Goal: Information Seeking & Learning: Learn about a topic

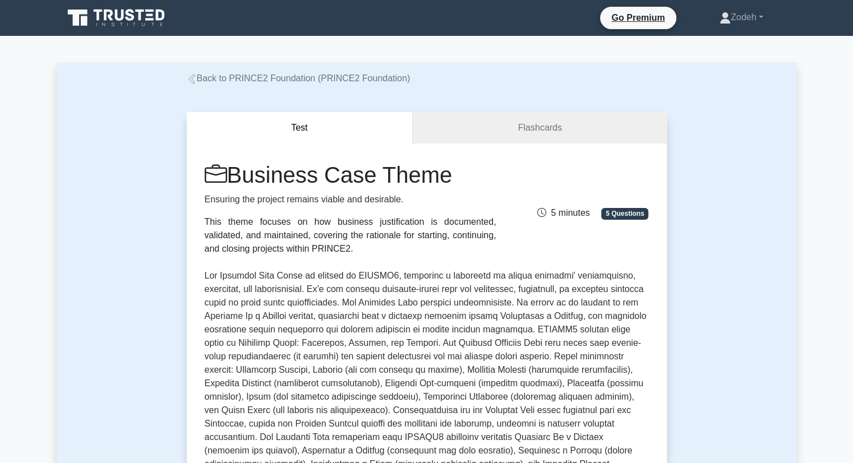
click at [240, 76] on link "Back to PRINCE2 Foundation (PRINCE2 Foundation)" at bounding box center [299, 78] width 224 height 10
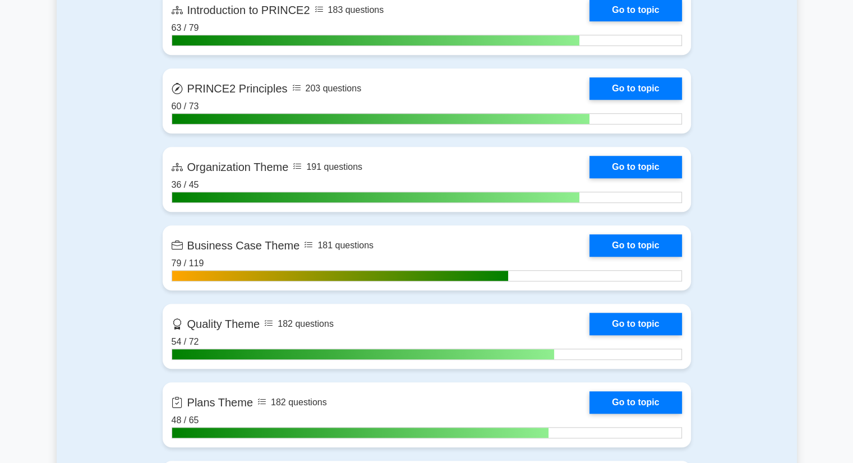
scroll to position [807, 0]
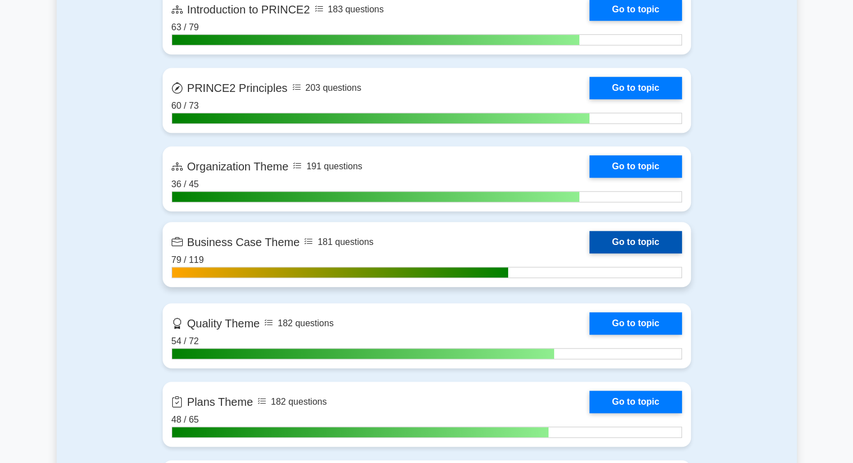
click at [590, 241] on link "Go to topic" at bounding box center [636, 242] width 92 height 22
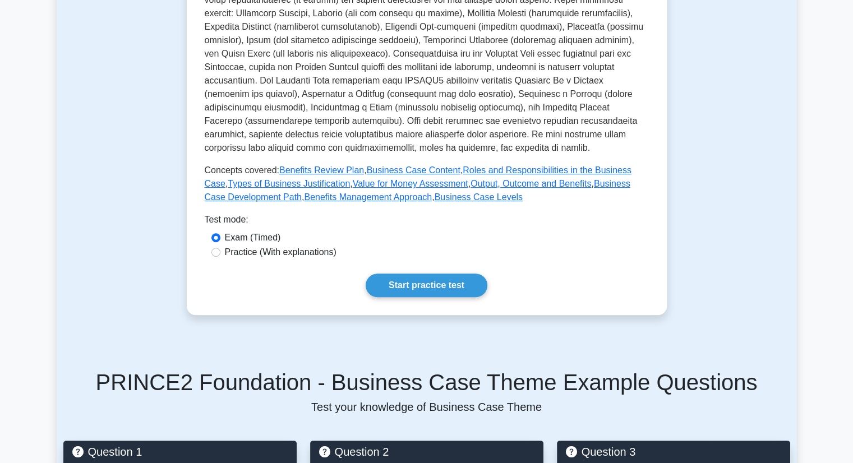
scroll to position [357, 0]
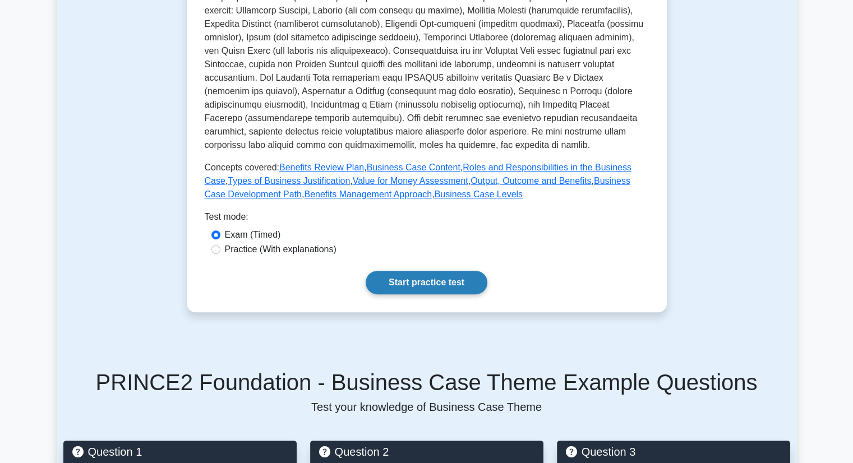
click at [433, 287] on link "Start practice test" at bounding box center [427, 283] width 122 height 24
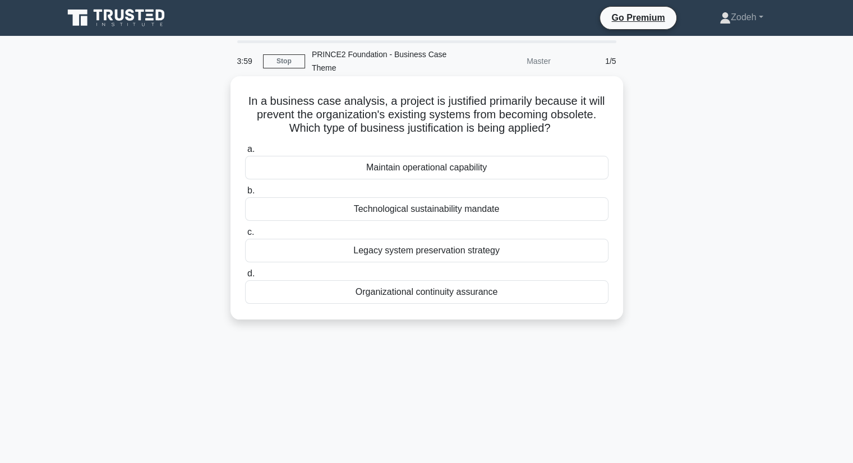
click at [513, 173] on div "Maintain operational capability" at bounding box center [426, 168] width 363 height 24
click at [245, 153] on input "a. Maintain operational capability" at bounding box center [245, 149] width 0 height 7
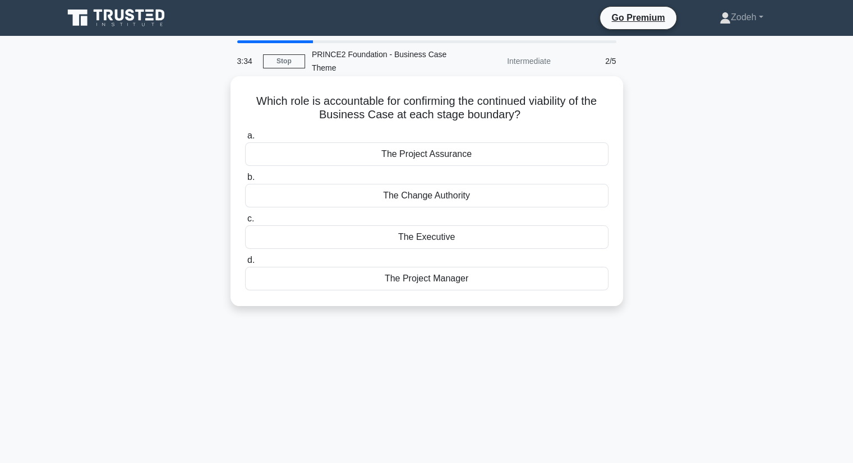
click at [446, 238] on div "The Executive" at bounding box center [426, 237] width 363 height 24
click at [245, 223] on input "c. The Executive" at bounding box center [245, 218] width 0 height 7
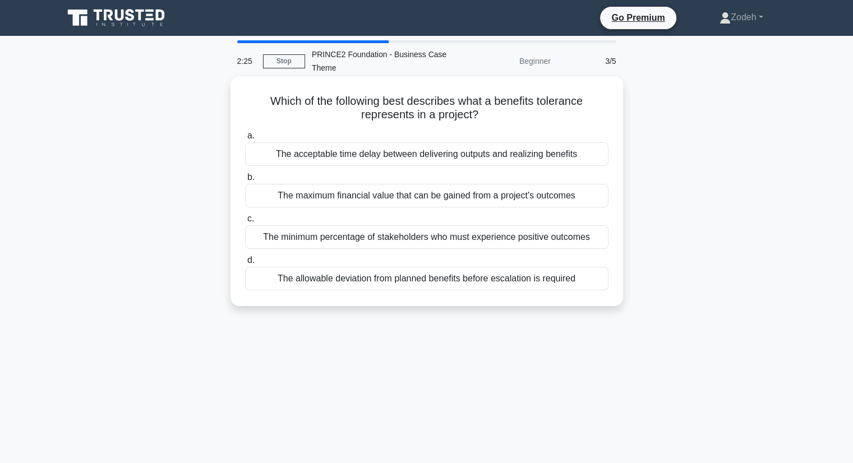
click at [592, 285] on div "The allowable deviation from planned benefits before escalation is required" at bounding box center [426, 279] width 363 height 24
click at [245, 264] on input "d. The allowable deviation from planned benefits before escalation is required" at bounding box center [245, 260] width 0 height 7
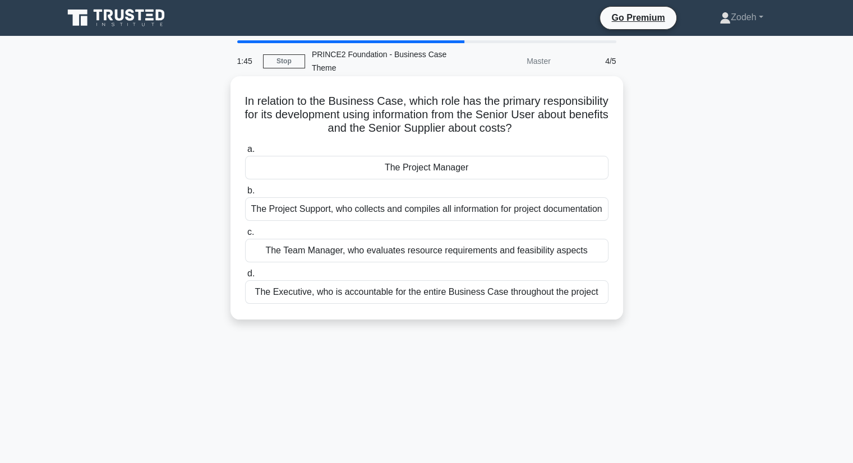
click at [518, 170] on div "The Project Manager" at bounding box center [426, 168] width 363 height 24
click at [245, 153] on input "a. The Project Manager" at bounding box center [245, 149] width 0 height 7
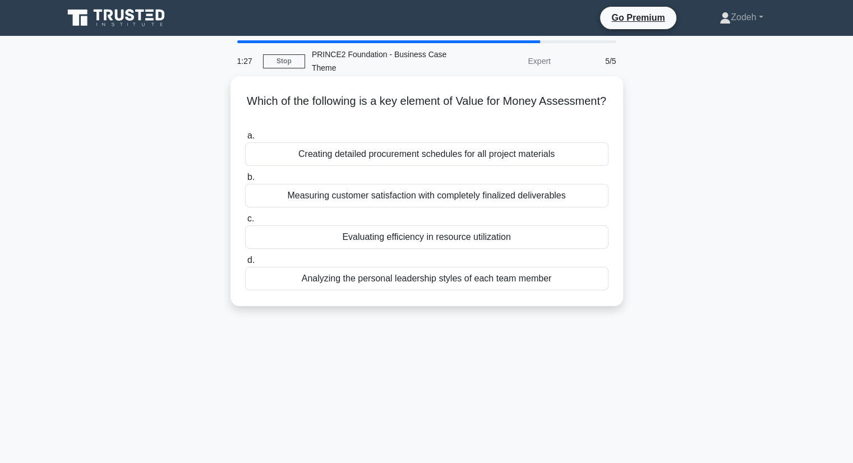
click at [478, 240] on div "Evaluating efficiency in resource utilization" at bounding box center [426, 237] width 363 height 24
click at [245, 223] on input "c. Evaluating efficiency in resource utilization" at bounding box center [245, 218] width 0 height 7
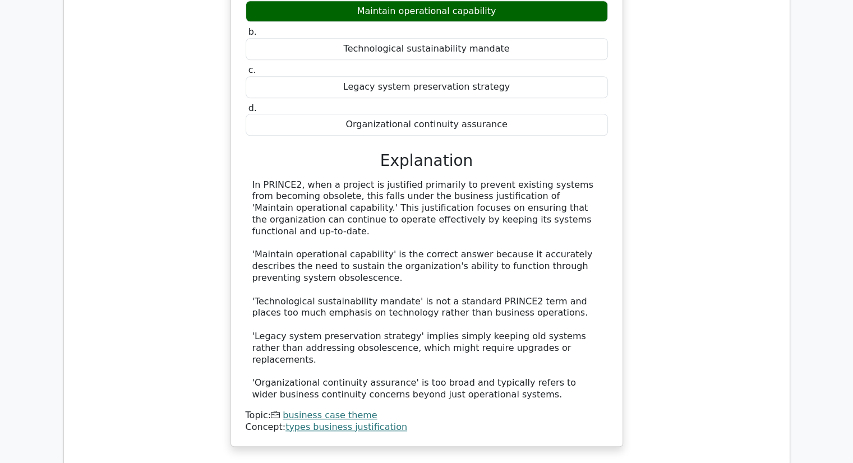
scroll to position [974, 0]
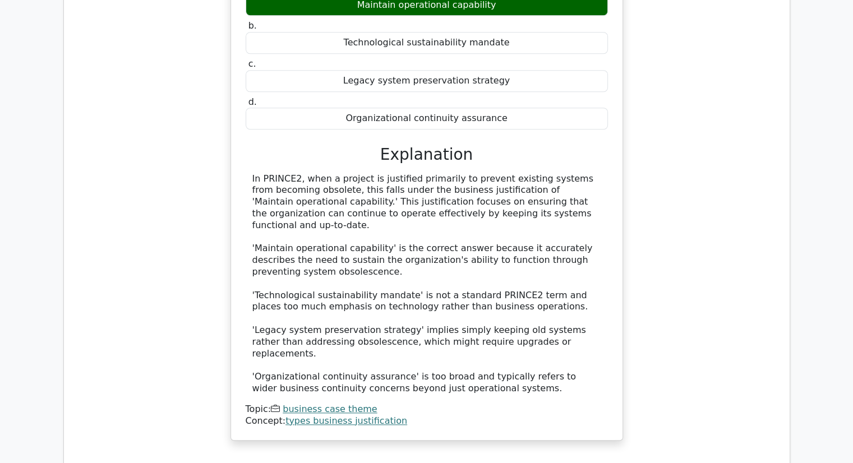
click at [339, 416] on link "types business justification" at bounding box center [347, 421] width 122 height 11
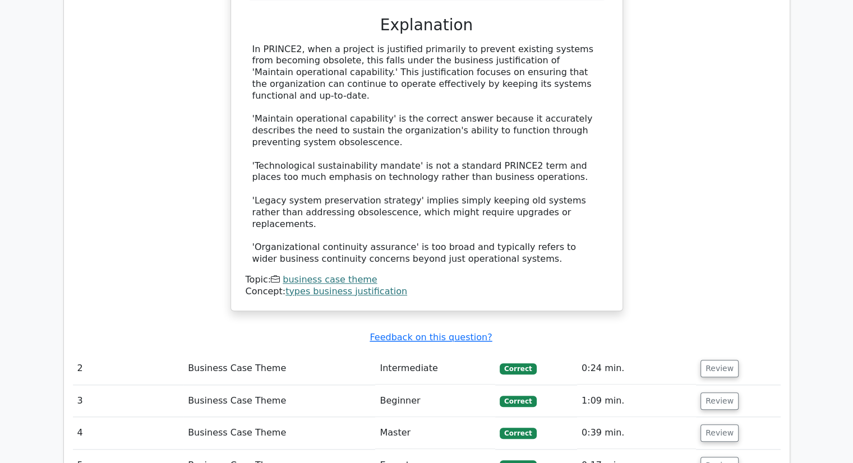
scroll to position [1106, 0]
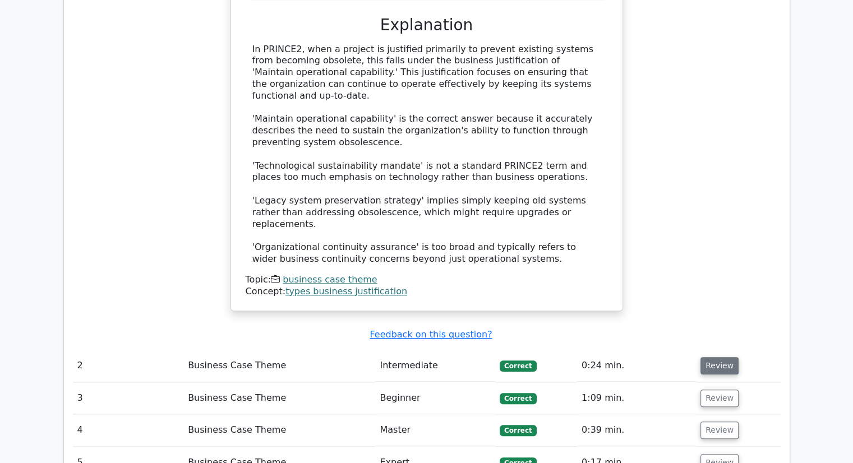
click at [714, 357] on button "Review" at bounding box center [720, 365] width 38 height 17
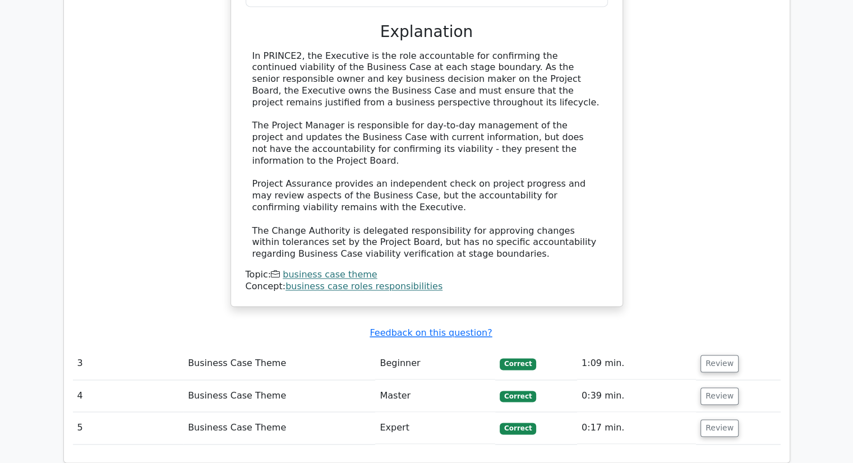
scroll to position [1707, 0]
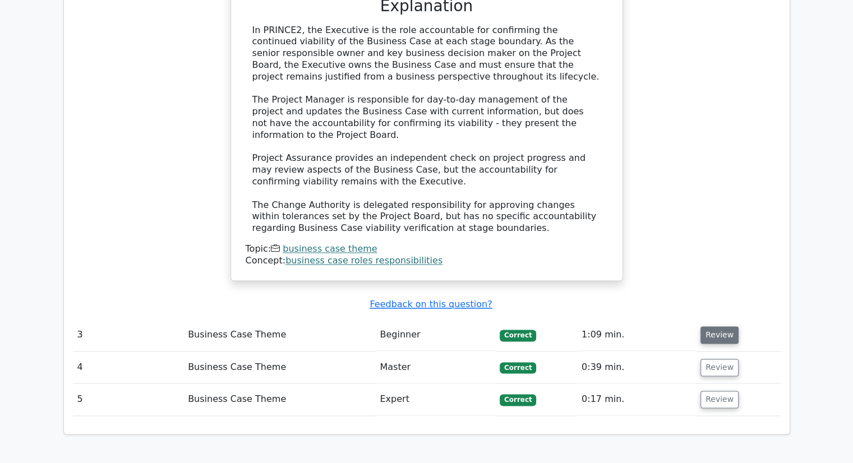
click at [711, 326] on button "Review" at bounding box center [720, 334] width 38 height 17
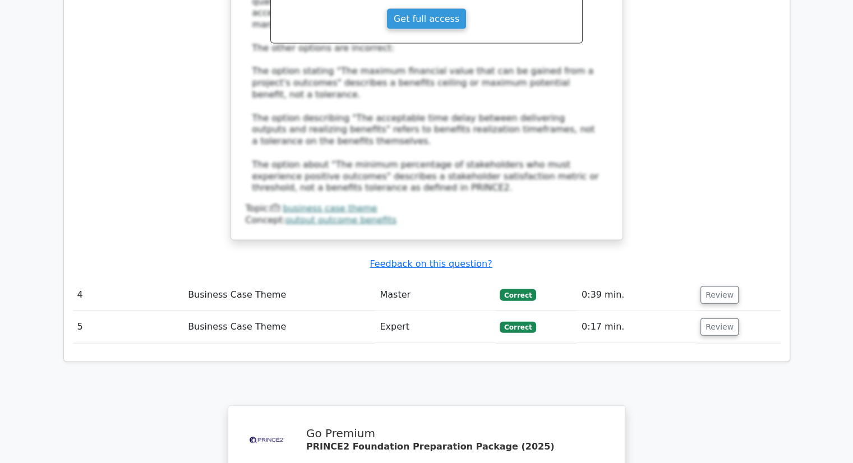
scroll to position [2378, 0]
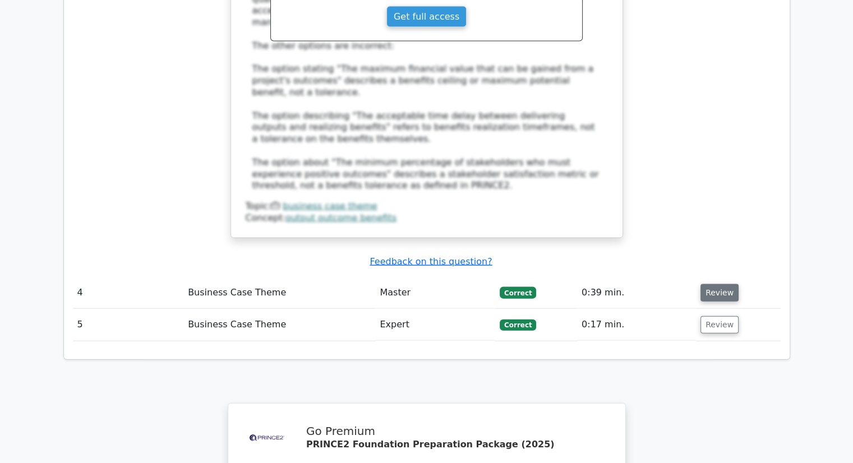
click at [705, 284] on button "Review" at bounding box center [720, 292] width 38 height 17
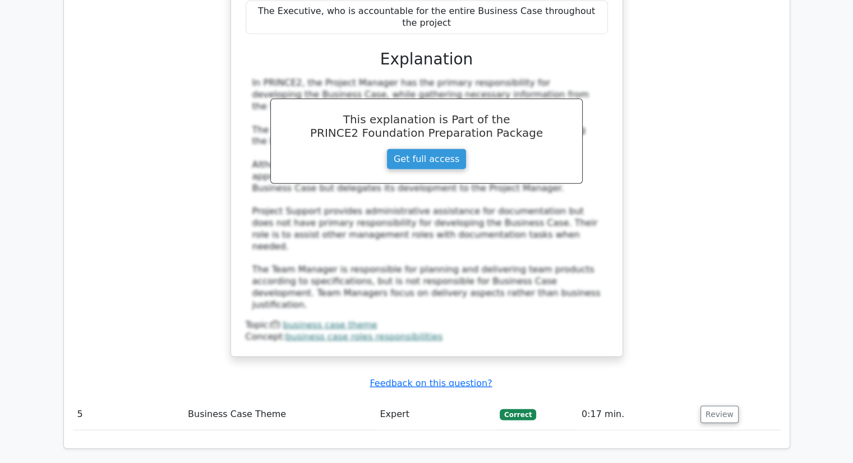
scroll to position [2898, 0]
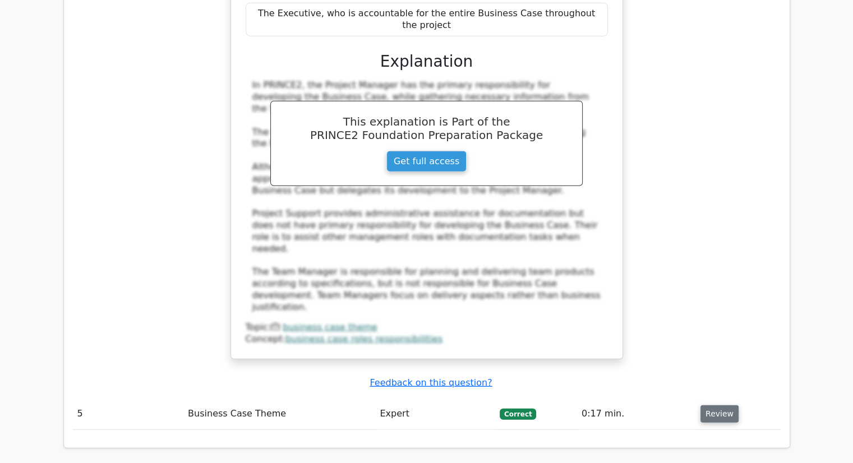
click at [706, 406] on button "Review" at bounding box center [720, 414] width 38 height 17
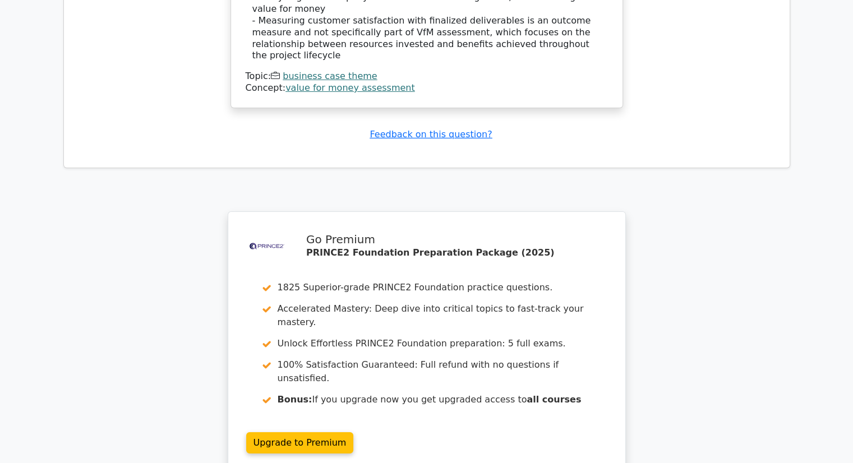
scroll to position [3705, 0]
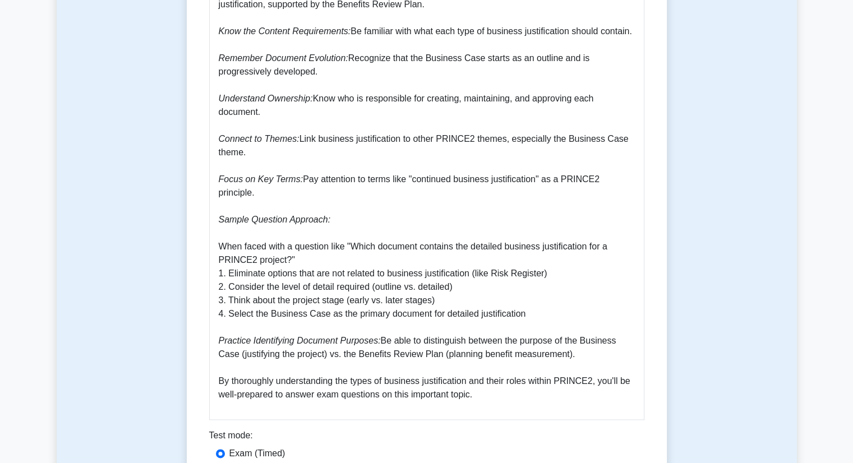
scroll to position [1328, 0]
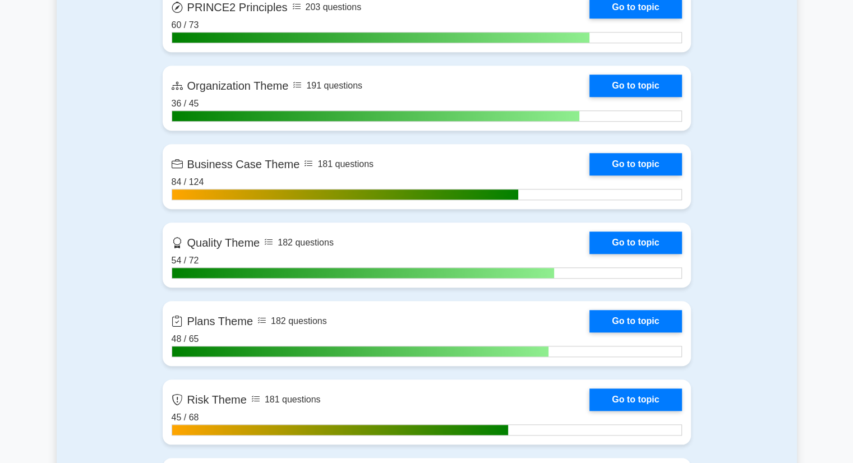
scroll to position [902, 0]
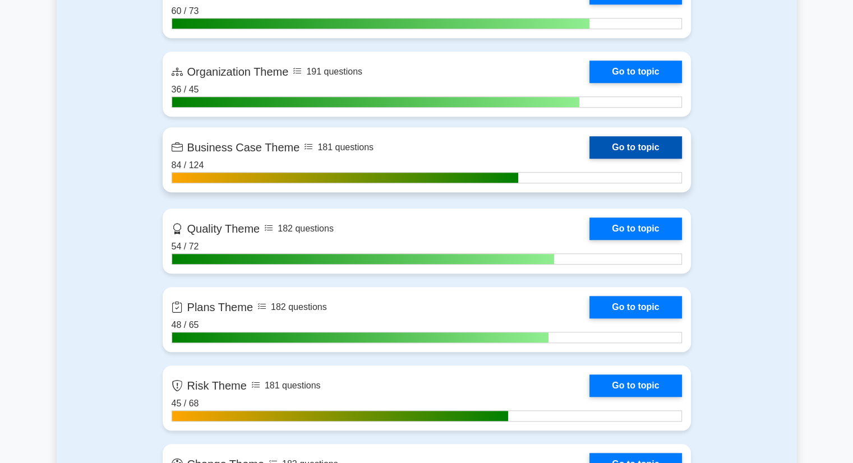
click at [590, 152] on link "Go to topic" at bounding box center [636, 147] width 92 height 22
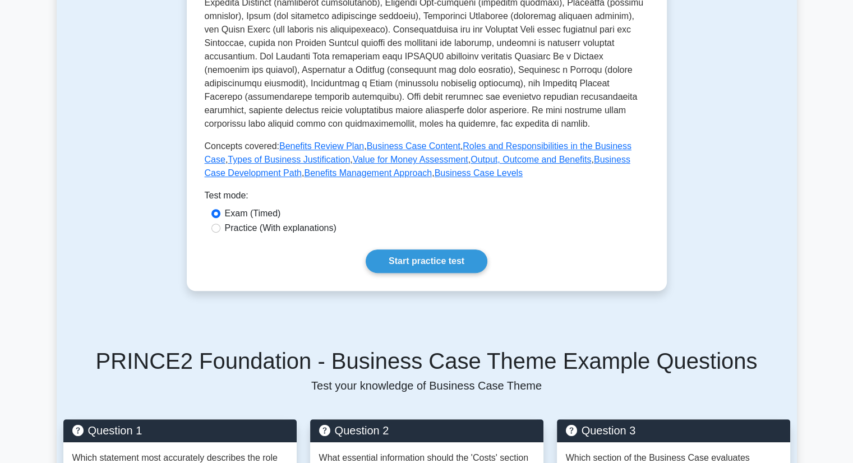
scroll to position [379, 0]
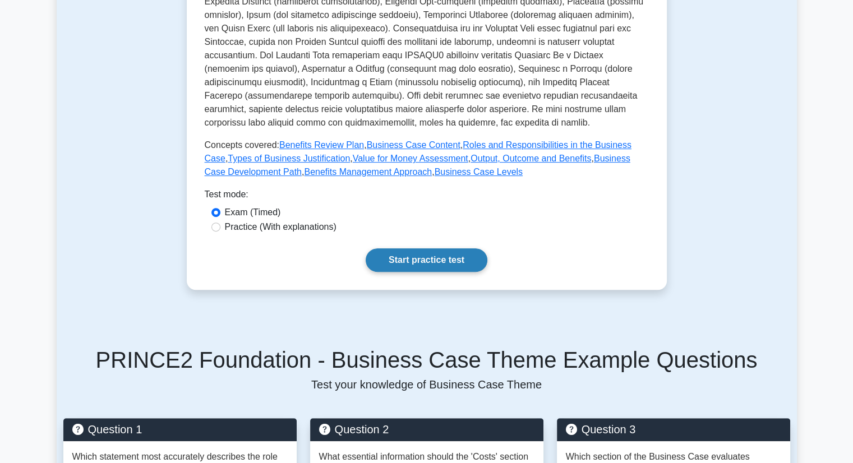
click at [421, 261] on link "Start practice test" at bounding box center [427, 260] width 122 height 24
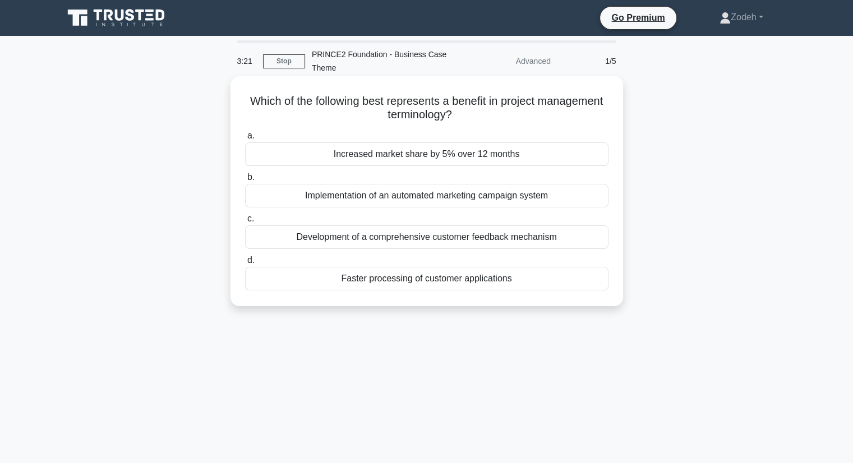
click at [499, 160] on div "Increased market share by 5% over 12 months" at bounding box center [426, 154] width 363 height 24
click at [245, 140] on input "a. Increased market share by 5% over 12 months" at bounding box center [245, 135] width 0 height 7
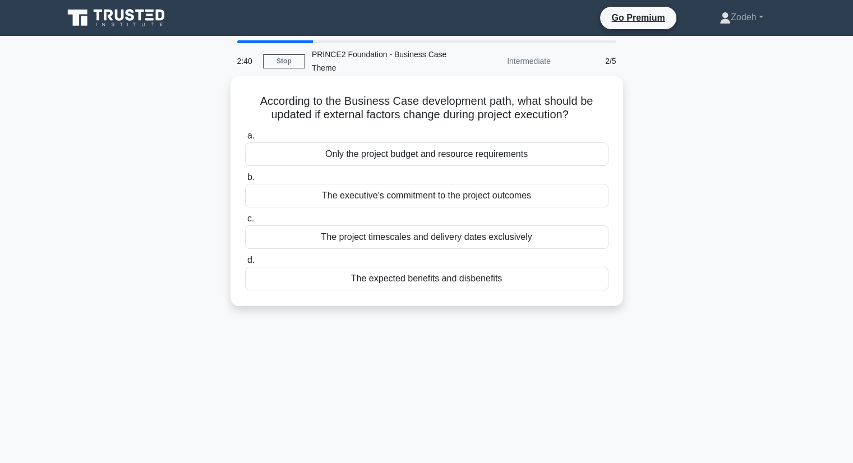
click at [429, 285] on div "The expected benefits and disbenefits" at bounding box center [426, 279] width 363 height 24
click at [245, 264] on input "d. The expected benefits and disbenefits" at bounding box center [245, 260] width 0 height 7
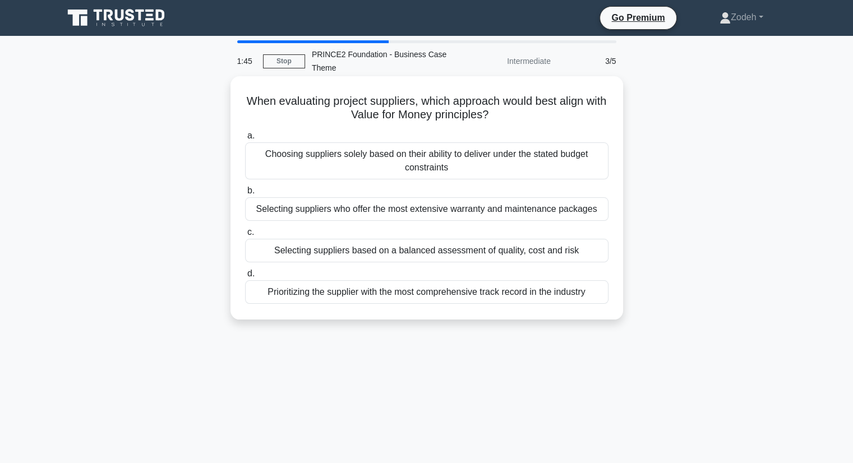
click at [431, 254] on div "Selecting suppliers based on a balanced assessment of quality, cost and risk" at bounding box center [426, 251] width 363 height 24
click at [245, 236] on input "c. Selecting suppliers based on a balanced assessment of quality, cost and risk" at bounding box center [245, 232] width 0 height 7
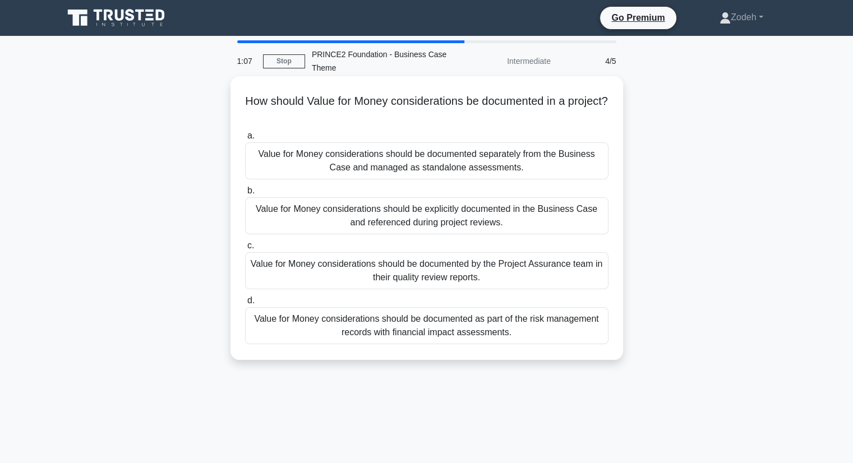
click at [456, 217] on div "Value for Money considerations should be explicitly documented in the Business …" at bounding box center [426, 215] width 363 height 37
click at [245, 195] on input "b. Value for Money considerations should be explicitly documented in the Busine…" at bounding box center [245, 190] width 0 height 7
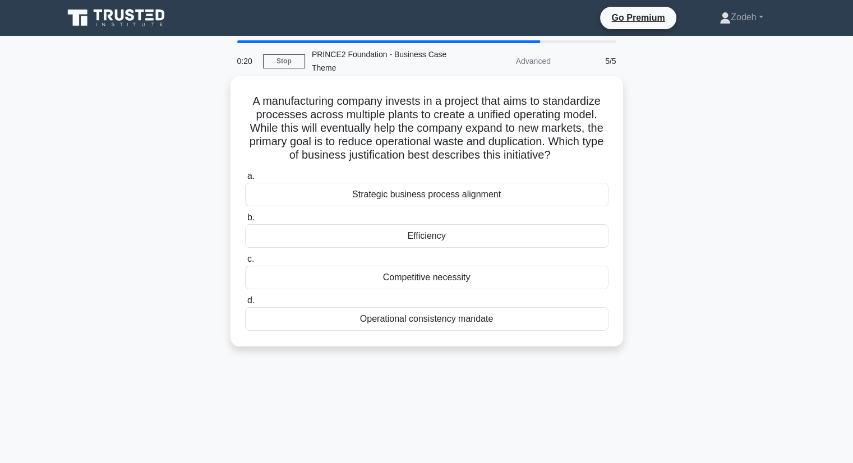
click at [375, 235] on div "Efficiency" at bounding box center [426, 236] width 363 height 24
click at [245, 222] on input "b. Efficiency" at bounding box center [245, 217] width 0 height 7
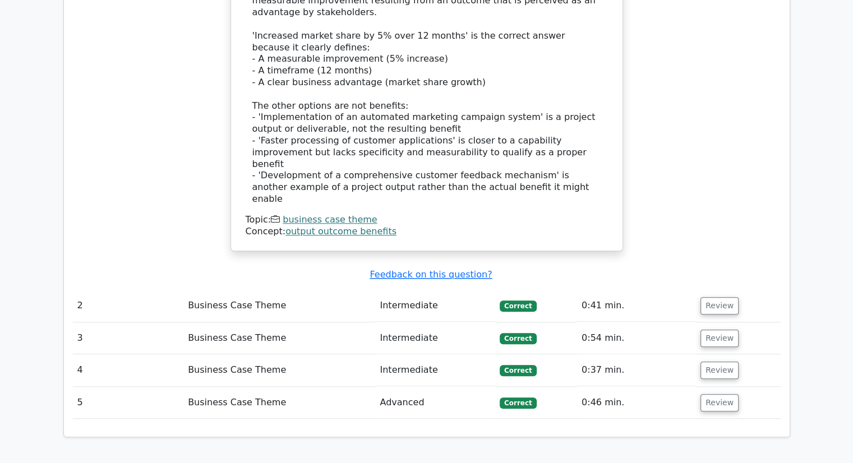
scroll to position [1144, 0]
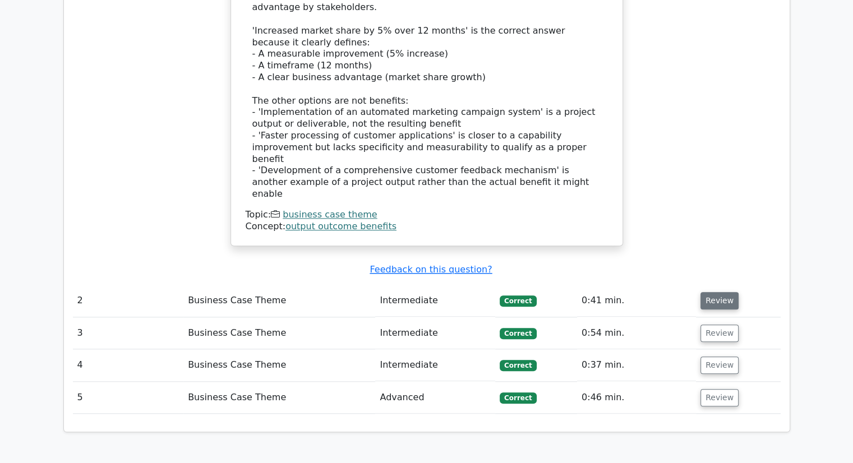
click at [712, 292] on button "Review" at bounding box center [720, 300] width 38 height 17
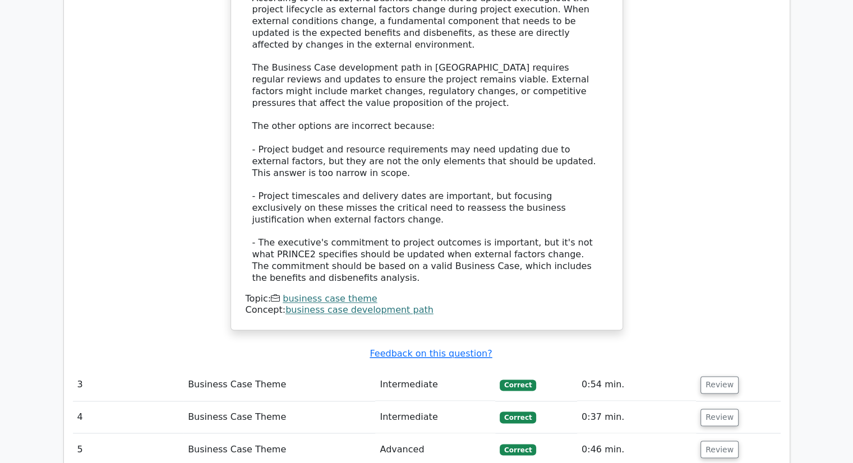
scroll to position [1716, 0]
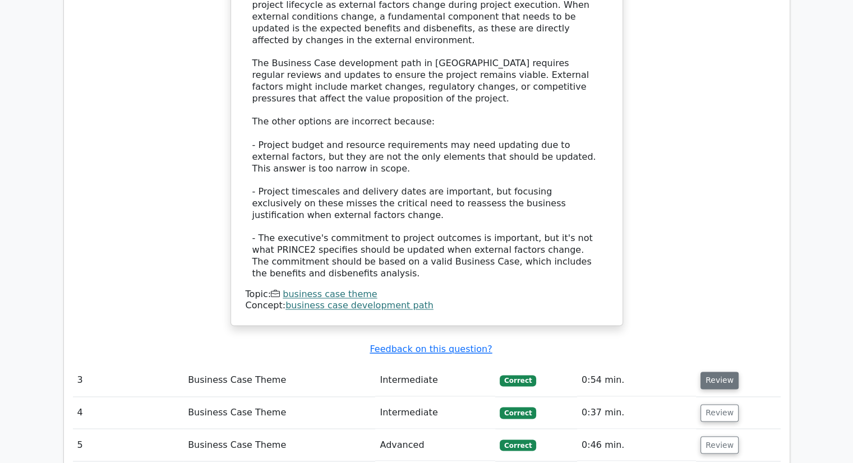
click at [721, 372] on button "Review" at bounding box center [720, 380] width 38 height 17
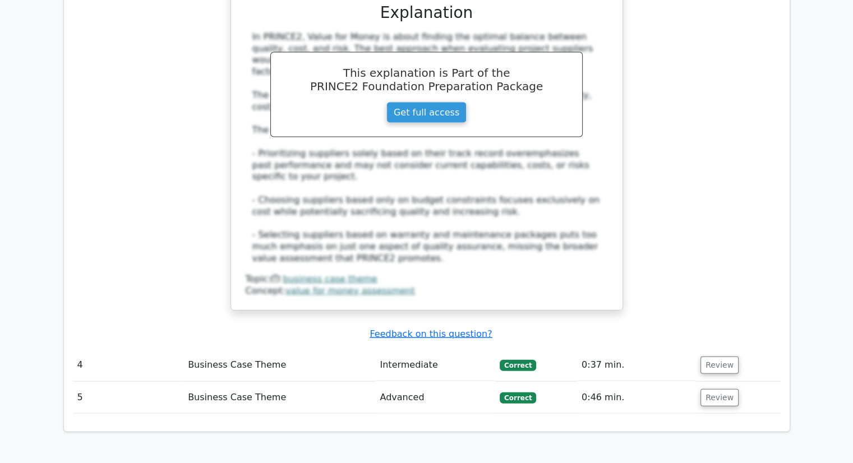
scroll to position [2363, 0]
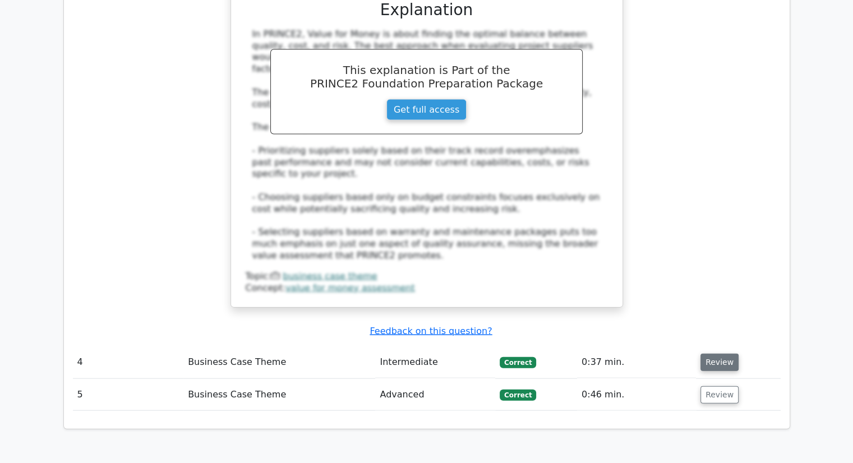
click at [708, 354] on button "Review" at bounding box center [720, 362] width 38 height 17
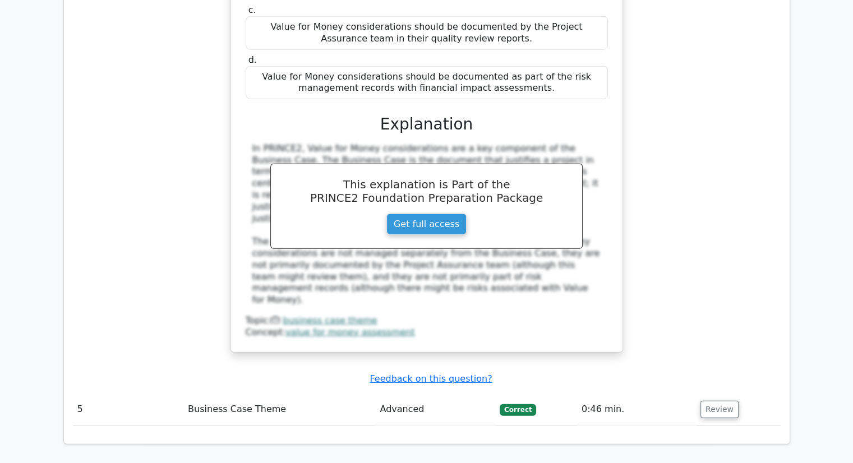
scroll to position [2892, 0]
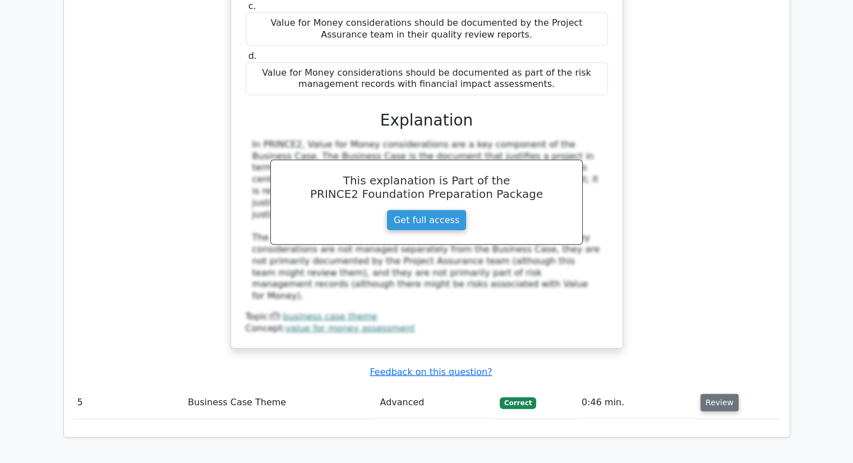
click at [708, 394] on button "Review" at bounding box center [720, 402] width 38 height 17
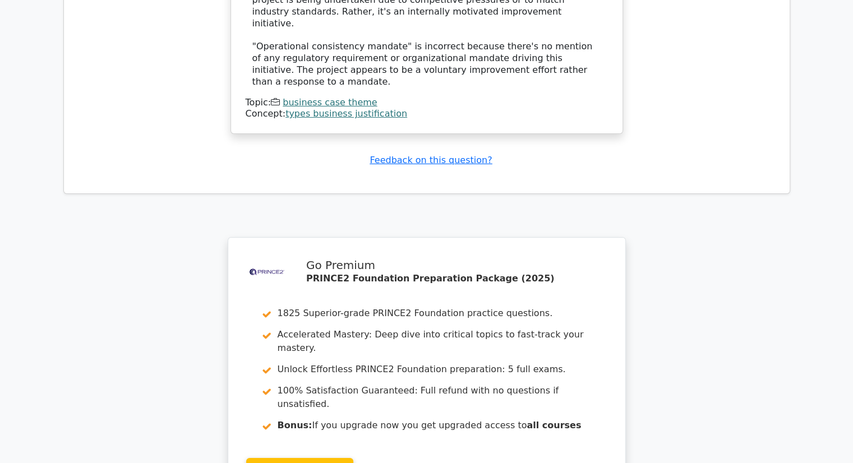
scroll to position [3770, 0]
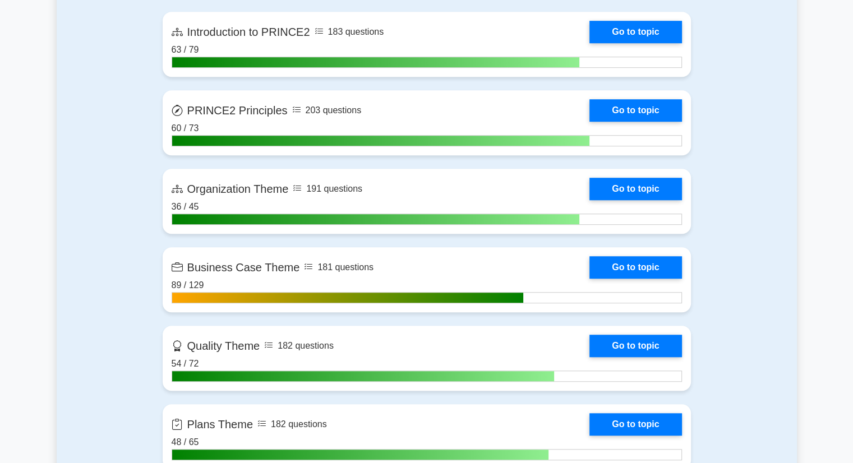
scroll to position [788, 0]
